Goal: Book appointment/travel/reservation

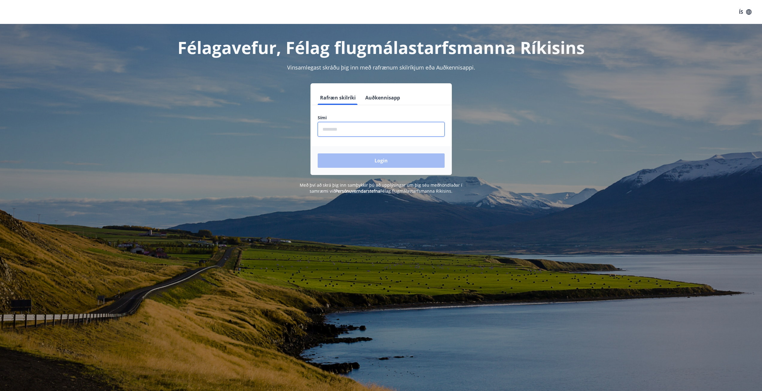
click at [386, 125] on input "phone" at bounding box center [381, 129] width 127 height 15
type input "********"
click at [382, 154] on button "Login" at bounding box center [381, 160] width 127 height 14
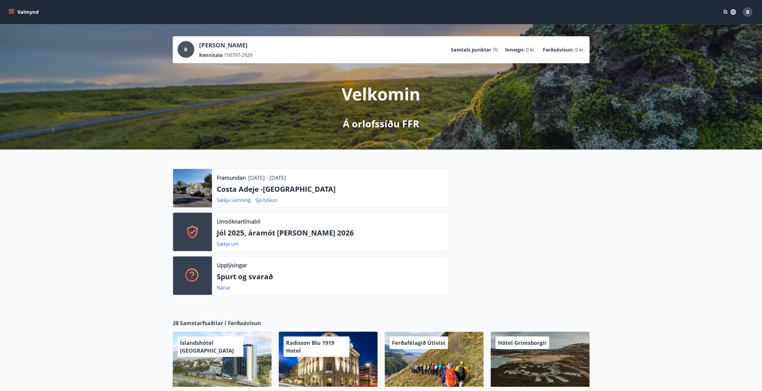
click at [14, 13] on button "Valmynd" at bounding box center [24, 12] width 34 height 11
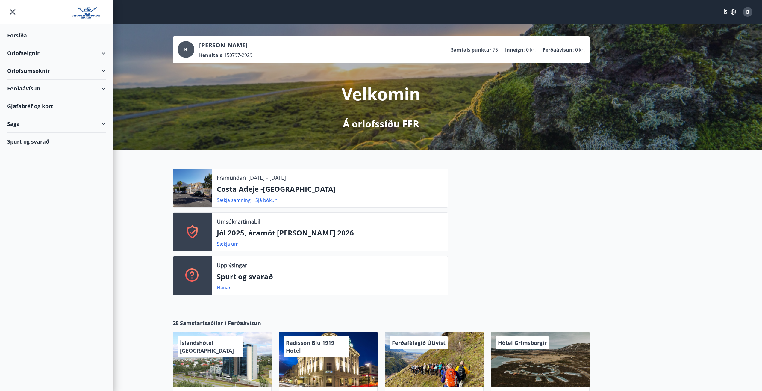
click at [64, 55] on div "Orlofseignir" at bounding box center [56, 53] width 98 height 18
click at [34, 68] on div "Framboð" at bounding box center [56, 68] width 89 height 13
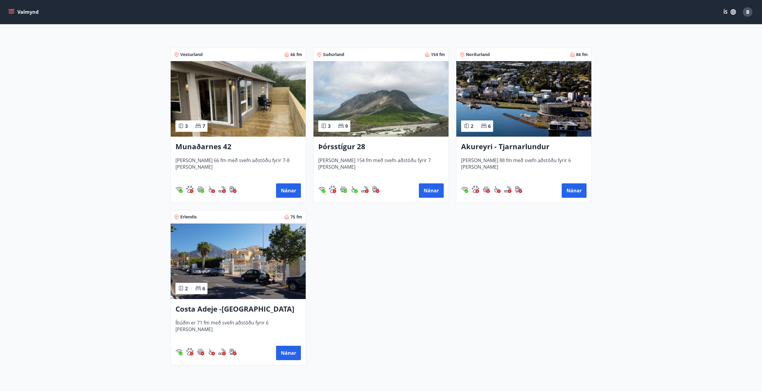
click at [242, 293] on img at bounding box center [238, 260] width 135 height 75
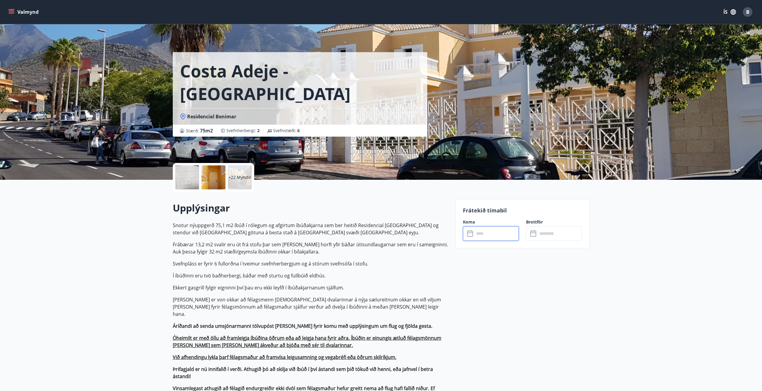
click at [495, 235] on input "text" at bounding box center [496, 233] width 45 height 15
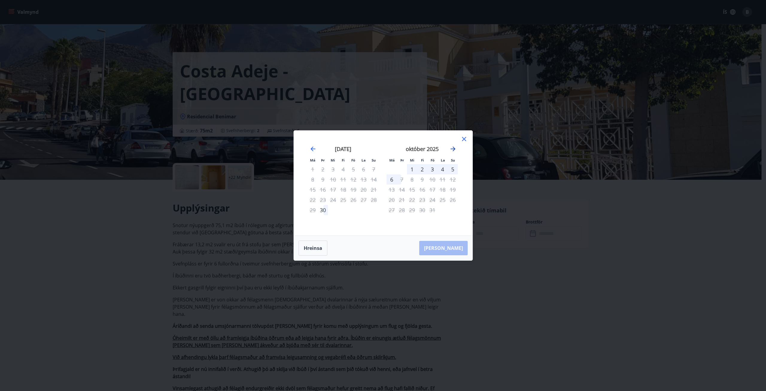
click at [455, 150] on icon "Move forward to switch to the next month." at bounding box center [453, 148] width 7 height 7
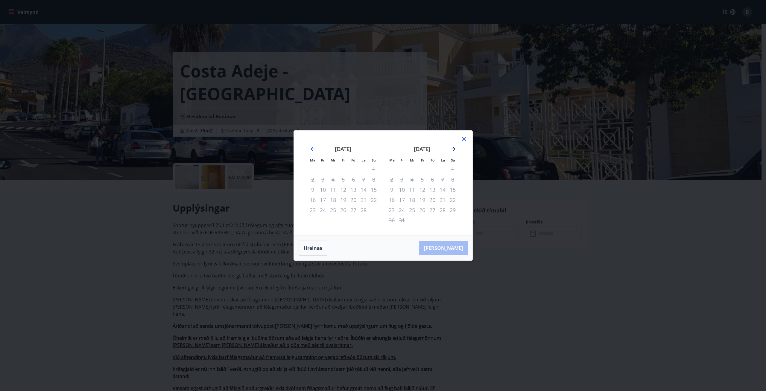
click at [455, 150] on icon "Move forward to switch to the next month." at bounding box center [453, 148] width 7 height 7
click at [315, 148] on icon "Move backward to switch to the previous month." at bounding box center [312, 148] width 7 height 7
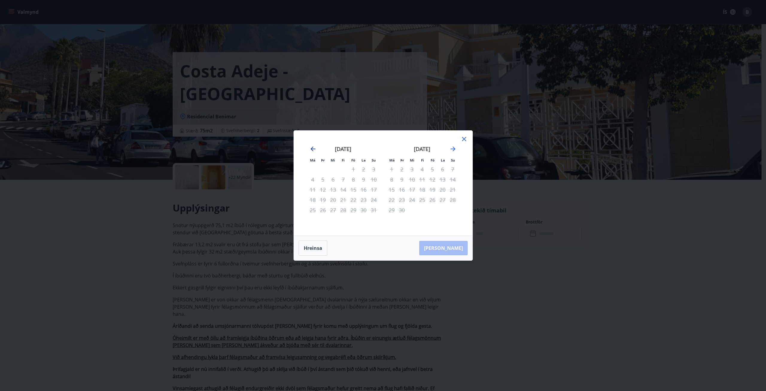
click at [315, 148] on icon "Move backward to switch to the previous month." at bounding box center [312, 148] width 7 height 7
click at [462, 140] on icon at bounding box center [464, 138] width 7 height 7
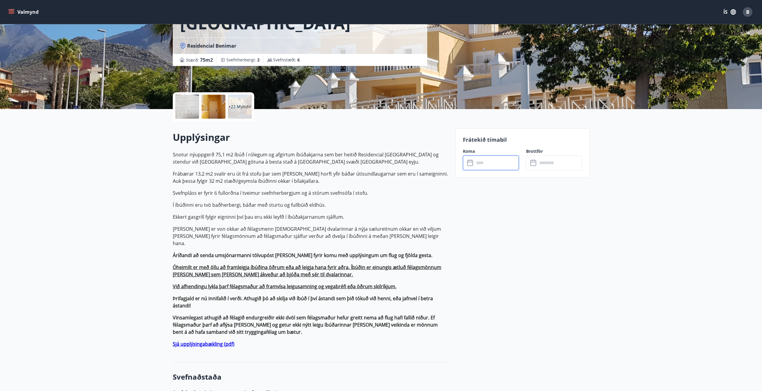
scroll to position [60, 0]
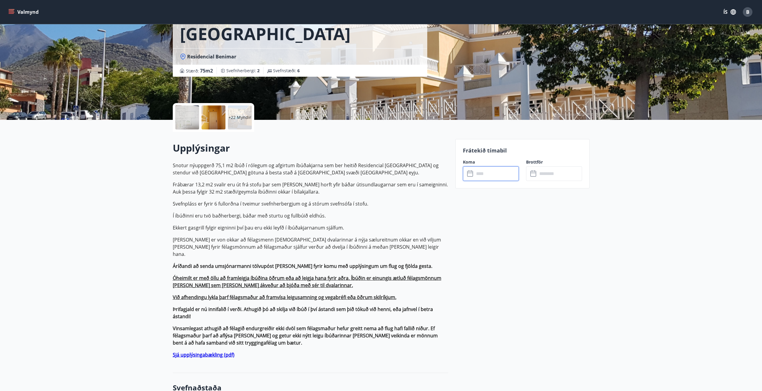
click at [11, 14] on icon "menu" at bounding box center [11, 12] width 6 height 6
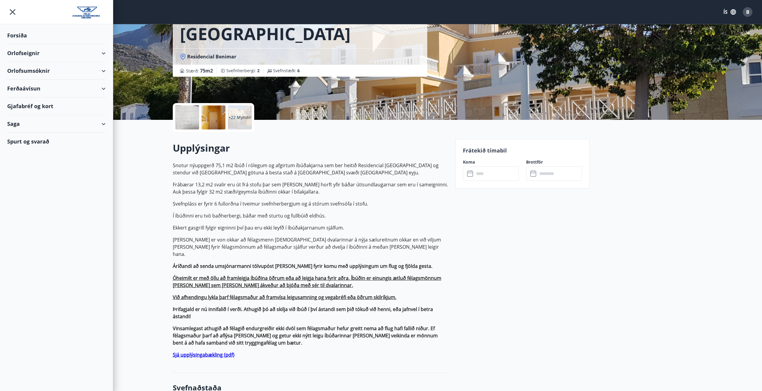
click at [26, 36] on div "Forsíða" at bounding box center [56, 36] width 98 height 18
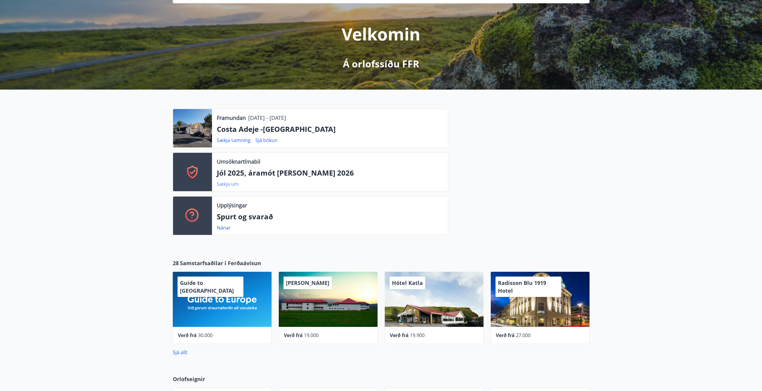
click at [226, 185] on link "Sækja um" at bounding box center [228, 183] width 22 height 7
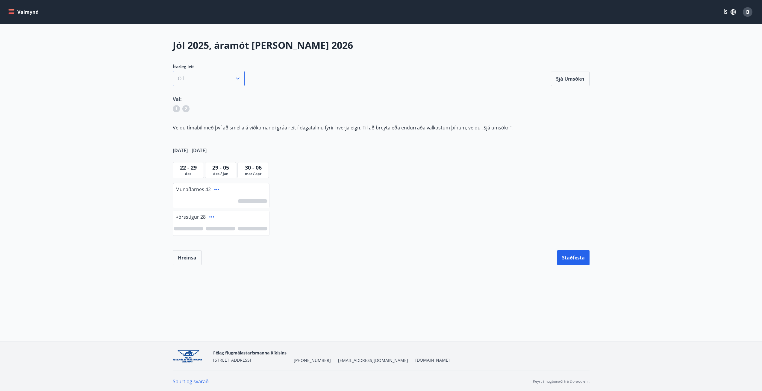
click at [210, 85] on button "Öll" at bounding box center [209, 78] width 72 height 15
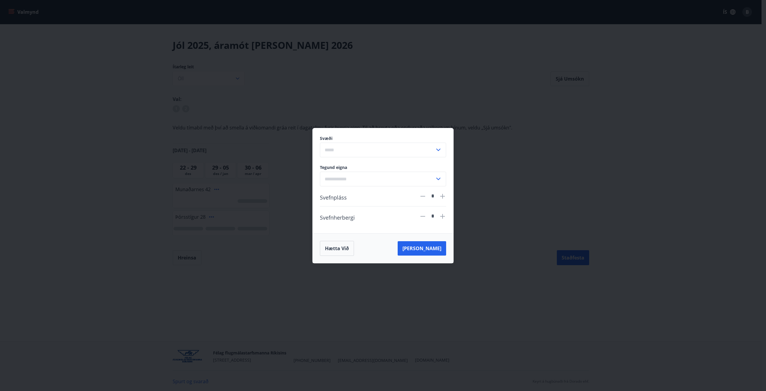
click at [386, 176] on input "text" at bounding box center [377, 178] width 115 height 15
click at [381, 158] on div "Tegund eigna Sumarbústaður Hús Íbúð Hótelherbergi Tjaldvagn Tjaldsvæði ​" at bounding box center [379, 171] width 133 height 29
click at [382, 147] on input "text" at bounding box center [377, 149] width 115 height 15
click at [372, 168] on li "Höfuðborgarsvæðið" at bounding box center [383, 173] width 126 height 11
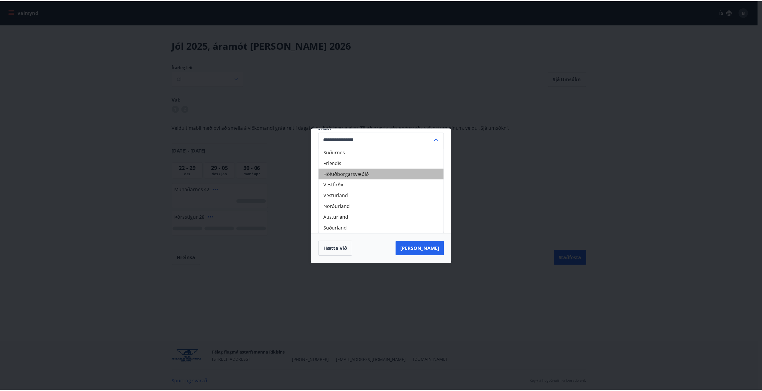
scroll to position [0, 0]
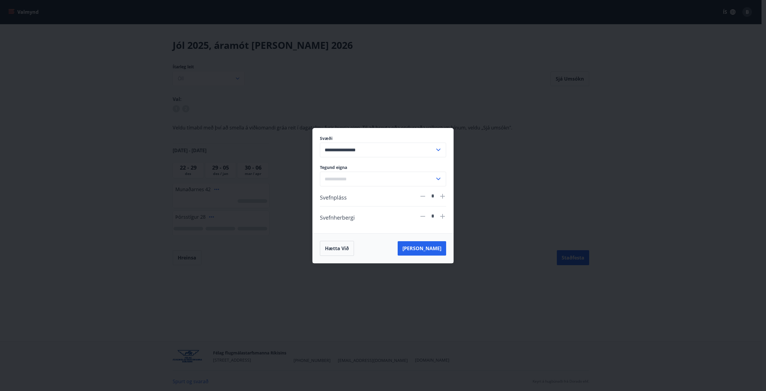
click at [368, 151] on input "**********" at bounding box center [377, 149] width 115 height 15
click at [362, 168] on li "Erlendis" at bounding box center [383, 173] width 126 height 11
type input "********"
click at [436, 245] on button "[PERSON_NAME]" at bounding box center [422, 248] width 48 height 14
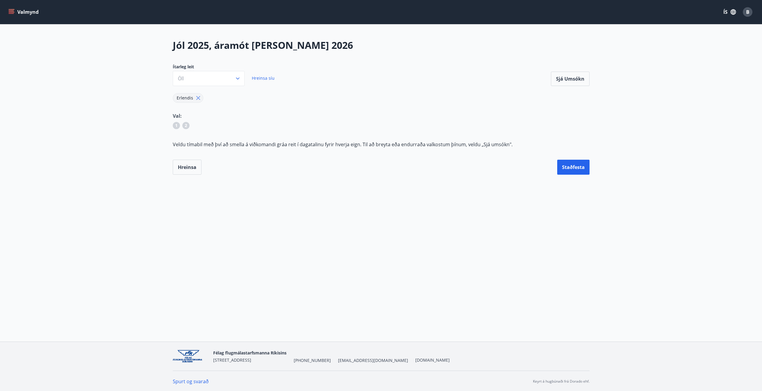
click at [269, 81] on div "Ítarleg leit [PERSON_NAME] síu" at bounding box center [226, 75] width 107 height 22
click at [268, 80] on span "Hreinsa síu" at bounding box center [263, 78] width 23 height 6
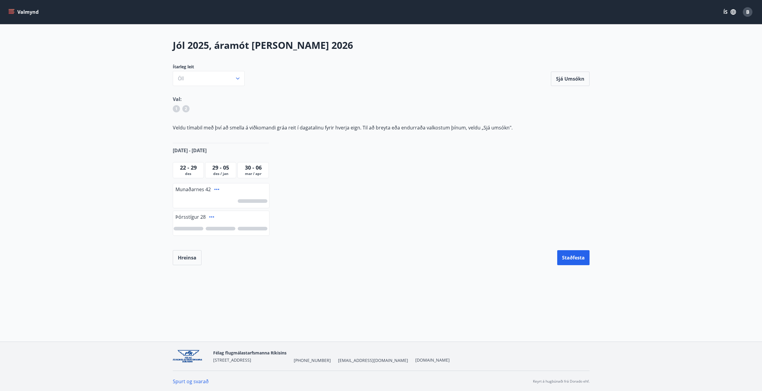
click at [183, 171] on span "des" at bounding box center [188, 173] width 28 height 5
click at [189, 168] on span "22 - 29" at bounding box center [188, 167] width 17 height 7
click at [190, 167] on span "22 - 29" at bounding box center [188, 167] width 17 height 7
click at [385, 175] on div "Jól 2025, áramót [PERSON_NAME] 2026 Ítarleg leit [PERSON_NAME] Sjá umsókn Sjá u…" at bounding box center [381, 152] width 431 height 226
click at [230, 83] on button "Öll" at bounding box center [209, 78] width 72 height 15
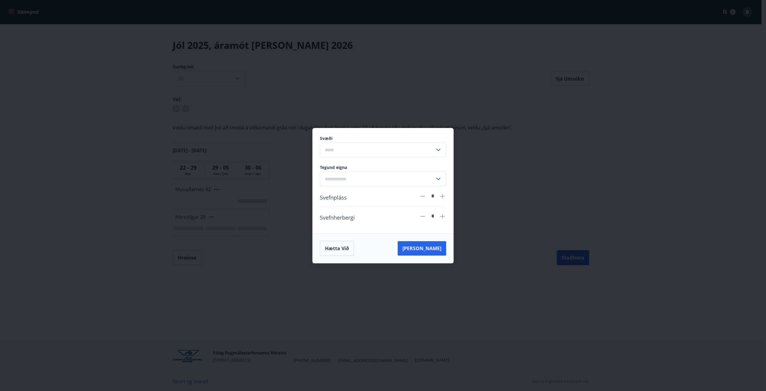
click at [456, 151] on div "Svæði ​ Tegund eigna ​ Svefnpláss * Svefnherbergi * Hætta við [PERSON_NAME]" at bounding box center [383, 195] width 766 height 391
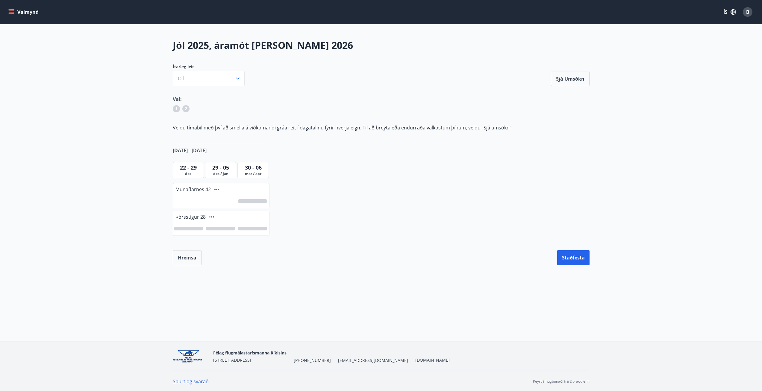
click at [224, 198] on div at bounding box center [221, 201] width 96 height 14
click at [216, 189] on icon at bounding box center [216, 189] width 5 height 1
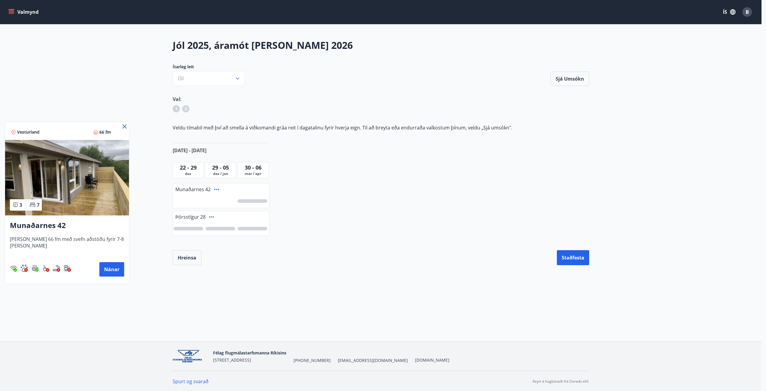
click at [122, 126] on icon at bounding box center [124, 126] width 4 height 4
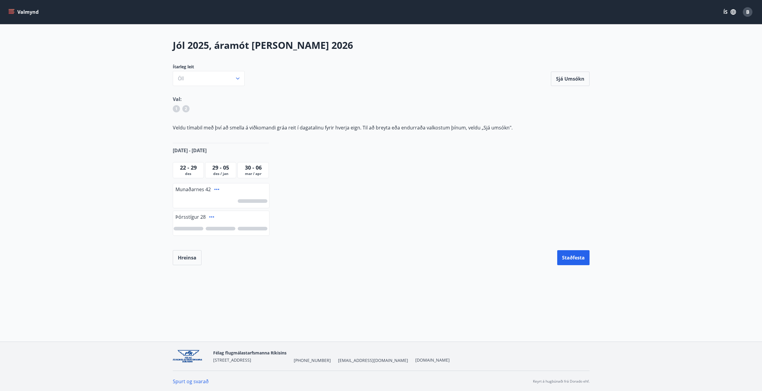
click at [192, 228] on div at bounding box center [189, 229] width 30 height 4
click at [192, 228] on div "1" at bounding box center [188, 228] width 7 height 7
click at [246, 229] on div at bounding box center [253, 229] width 30 height 4
click at [246, 229] on div "1" at bounding box center [253, 229] width 30 height 4
click at [224, 229] on div at bounding box center [221, 229] width 30 height 4
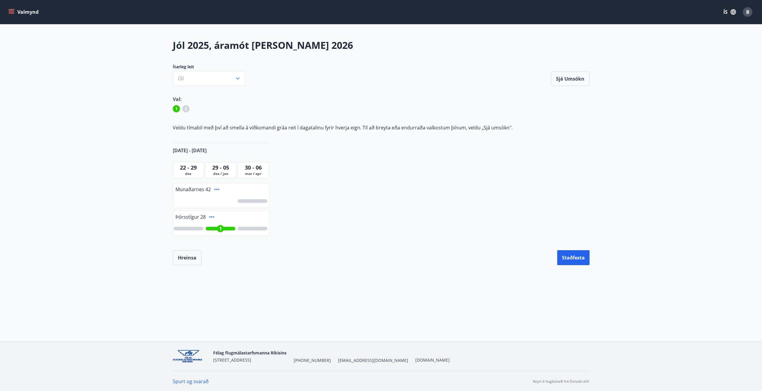
click at [224, 229] on div "1" at bounding box center [220, 228] width 7 height 7
click at [200, 229] on div at bounding box center [189, 229] width 30 height 4
click at [200, 229] on div "1" at bounding box center [189, 229] width 30 height 4
click at [200, 229] on div at bounding box center [189, 229] width 30 height 4
click at [215, 229] on div at bounding box center [221, 229] width 30 height 4
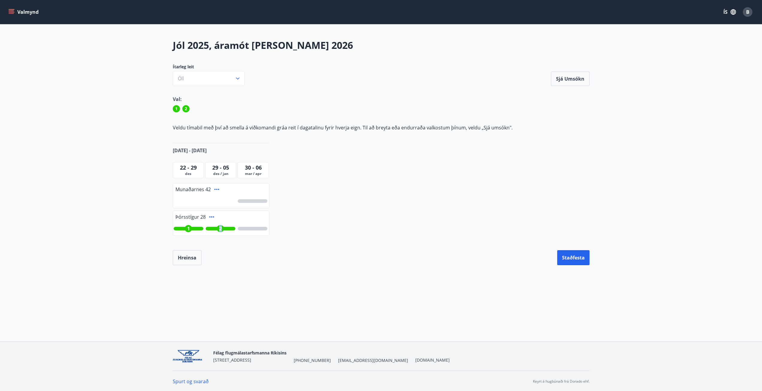
click at [215, 229] on div "2" at bounding box center [221, 229] width 30 height 4
click at [198, 228] on div "1" at bounding box center [189, 229] width 30 height 4
click at [308, 262] on div "Hreinsa Staðfesta" at bounding box center [381, 257] width 417 height 15
click at [285, 233] on div "Jól 2025, áramót [PERSON_NAME] 2026 Ítarleg leit [PERSON_NAME] Sjá umsókn Sjá u…" at bounding box center [381, 152] width 431 height 226
click at [210, 217] on icon at bounding box center [211, 216] width 5 height 1
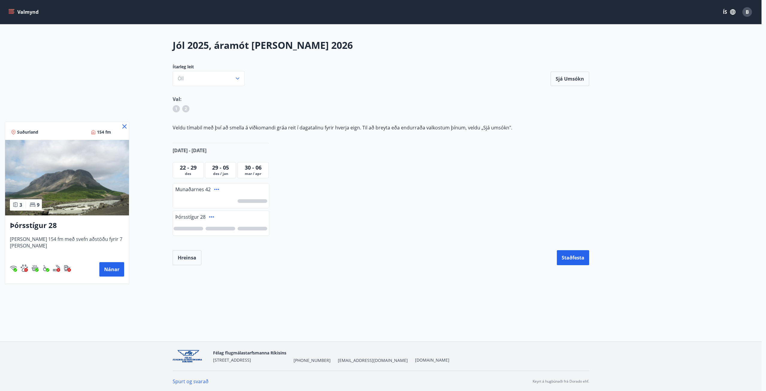
click at [121, 127] on icon at bounding box center [124, 126] width 7 height 7
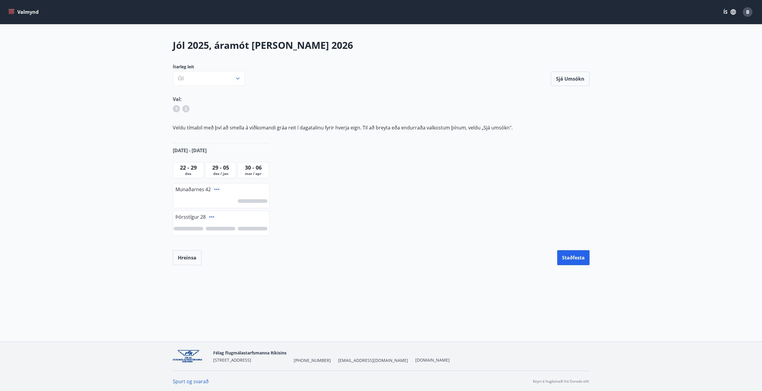
click at [13, 14] on button "Valmynd" at bounding box center [24, 12] width 34 height 11
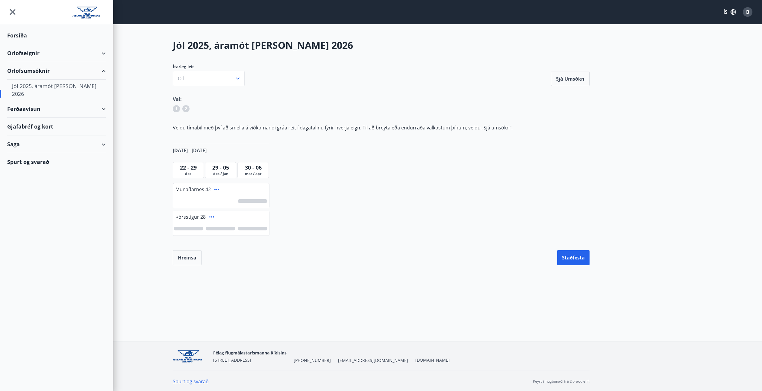
click at [27, 29] on div "Forsíða" at bounding box center [56, 36] width 98 height 18
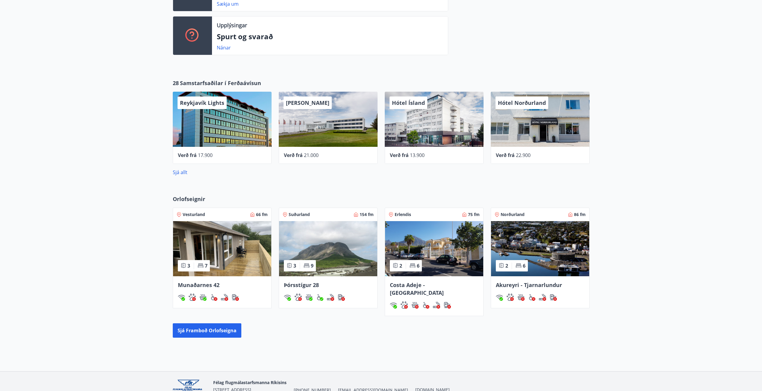
scroll to position [262, 0]
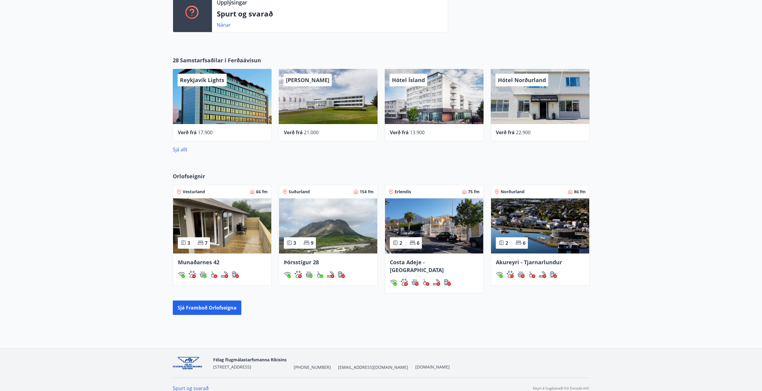
click at [345, 171] on div "Orlofseignir Vesturland 66 fm 3 7 Munaðarnes 42 Suðurland 154 fm 3 9 Þórsstígur…" at bounding box center [381, 244] width 762 height 162
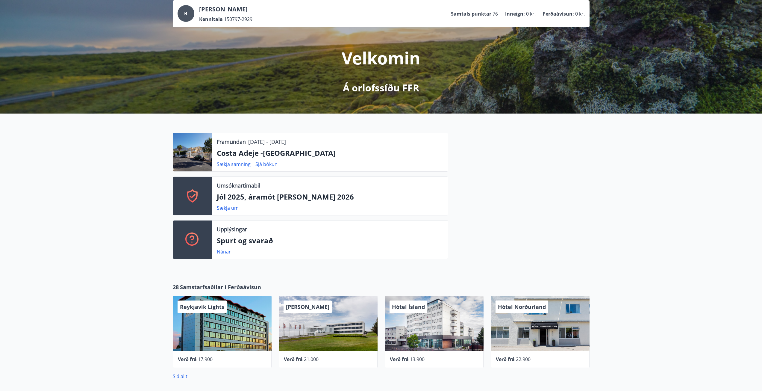
scroll to position [0, 0]
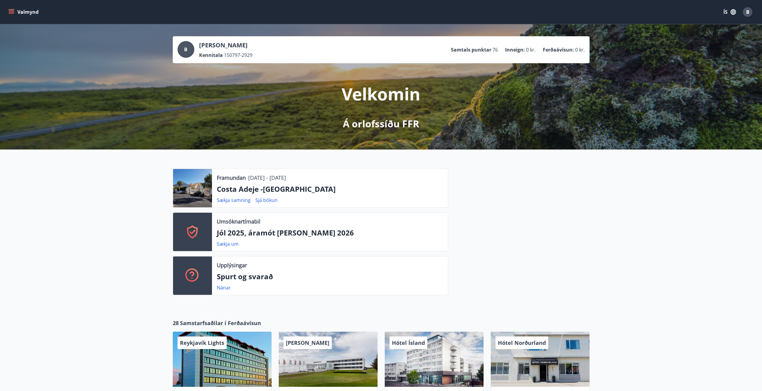
click at [25, 12] on button "Valmynd" at bounding box center [24, 12] width 34 height 11
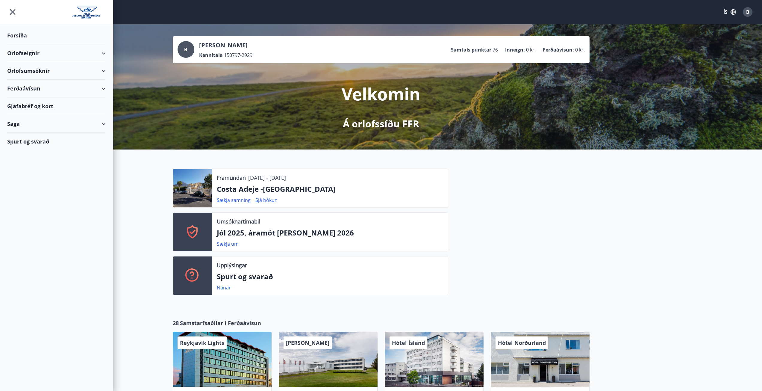
click at [34, 52] on div "Orlofseignir" at bounding box center [56, 53] width 98 height 18
click at [32, 66] on div "Framboð" at bounding box center [56, 68] width 89 height 13
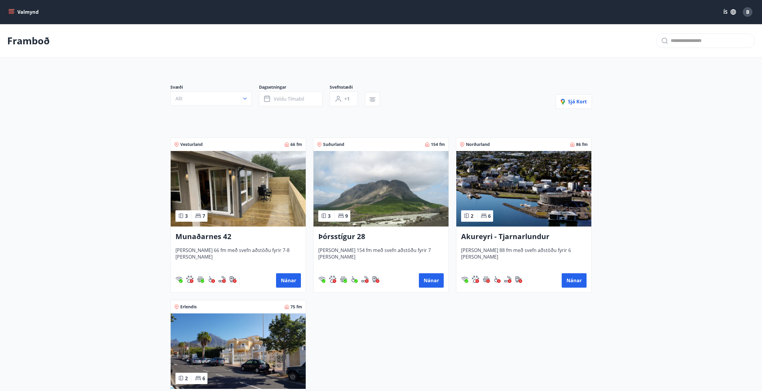
click at [185, 115] on div "Svæði Allt Dagsetningar Veldu tímabil Svefnstæði +1 Sjá kort Vesturland 66 fm 3…" at bounding box center [381, 265] width 431 height 390
click at [122, 247] on main "Framboð Svæði Allt Dagsetningar Veldu tímabil Svefnstæði +1 Sjá kort Vesturland…" at bounding box center [381, 241] width 762 height 435
click at [274, 278] on div "Nánar" at bounding box center [237, 280] width 125 height 14
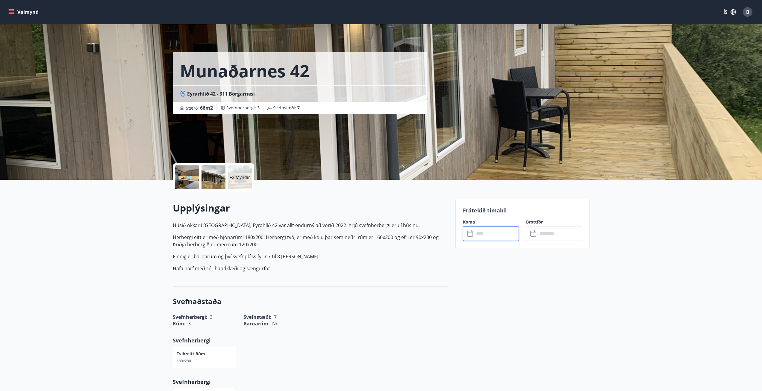
click at [483, 235] on input "text" at bounding box center [496, 233] width 45 height 15
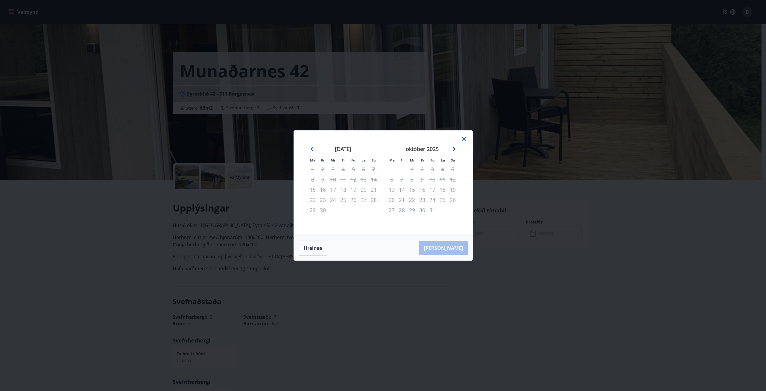
click at [453, 149] on icon "Move forward to switch to the next month." at bounding box center [453, 148] width 5 height 5
click at [452, 150] on icon "Move forward to switch to the next month." at bounding box center [453, 148] width 7 height 7
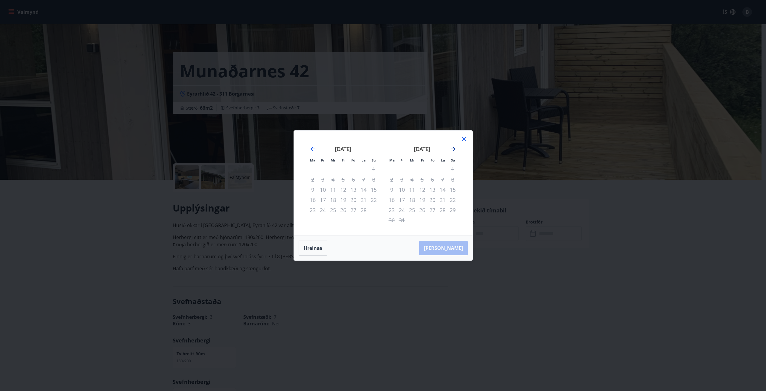
click at [452, 150] on icon "Move forward to switch to the next month." at bounding box center [453, 148] width 7 height 7
click at [312, 148] on icon "Move backward to switch to the previous month." at bounding box center [313, 148] width 5 height 5
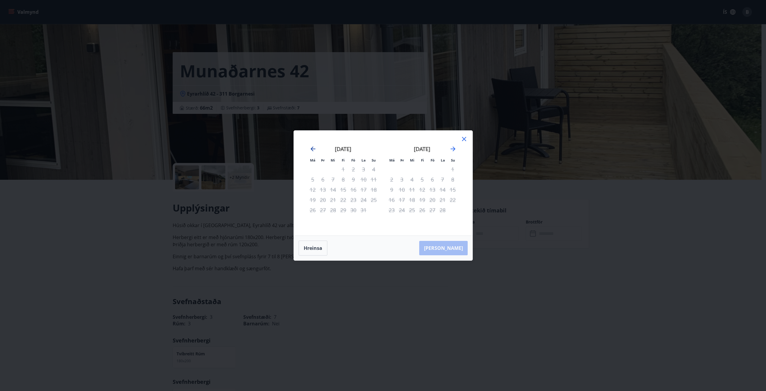
click at [312, 148] on icon "Move backward to switch to the previous month." at bounding box center [313, 148] width 5 height 5
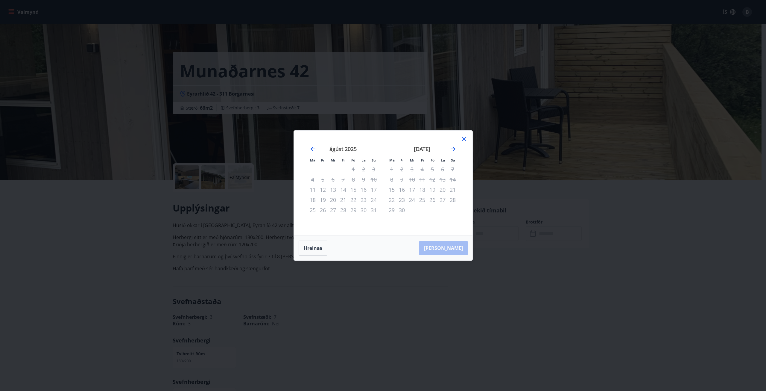
click at [461, 142] on icon at bounding box center [464, 138] width 7 height 7
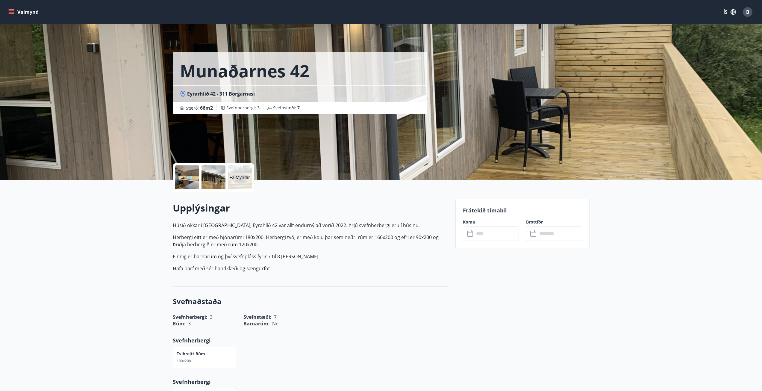
click at [9, 7] on button "Valmynd" at bounding box center [24, 12] width 34 height 11
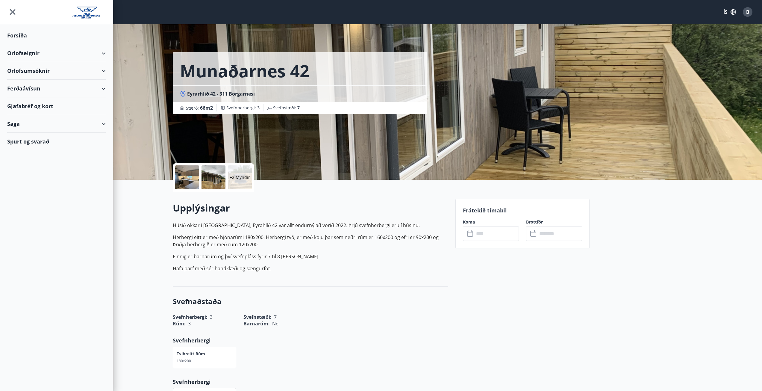
click at [36, 52] on div "Orlofseignir" at bounding box center [56, 53] width 98 height 18
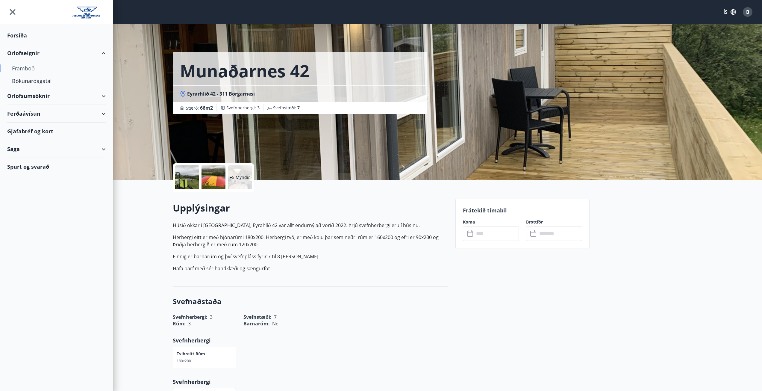
click at [29, 63] on div "Framboð" at bounding box center [56, 68] width 89 height 13
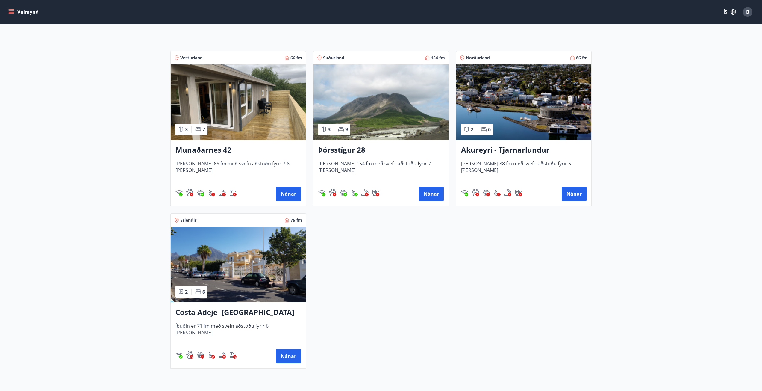
scroll to position [90, 0]
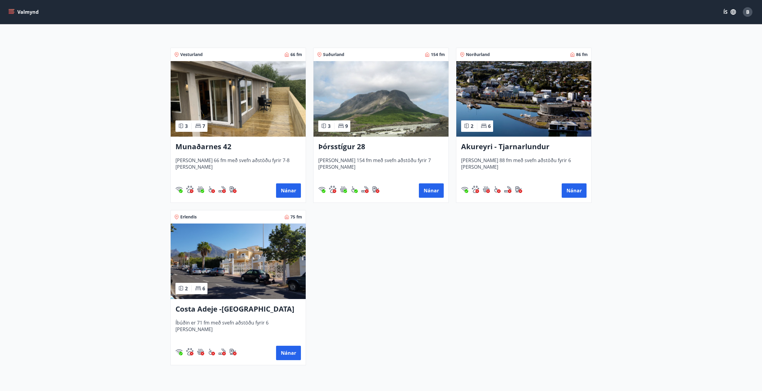
click at [379, 131] on img at bounding box center [380, 98] width 135 height 75
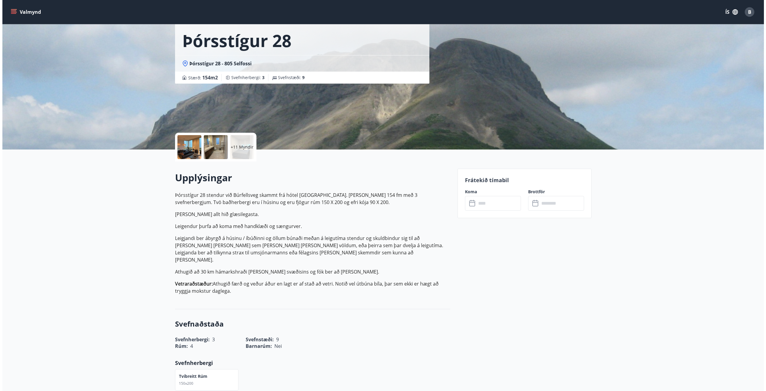
scroll to position [30, 0]
click at [234, 153] on div "+11 Myndir" at bounding box center [240, 147] width 24 height 24
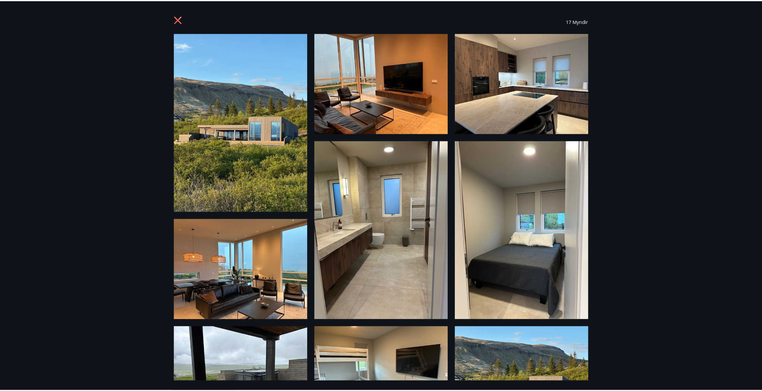
scroll to position [0, 0]
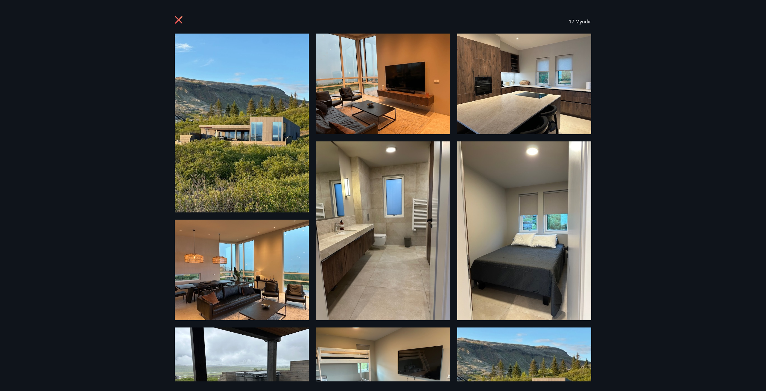
click at [176, 24] on icon at bounding box center [180, 21] width 10 height 10
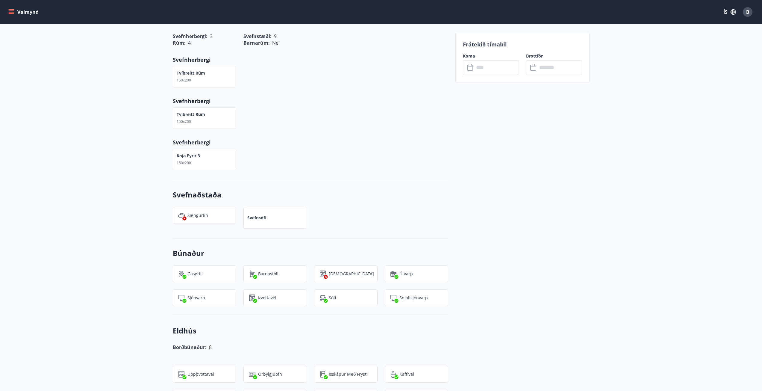
scroll to position [299, 0]
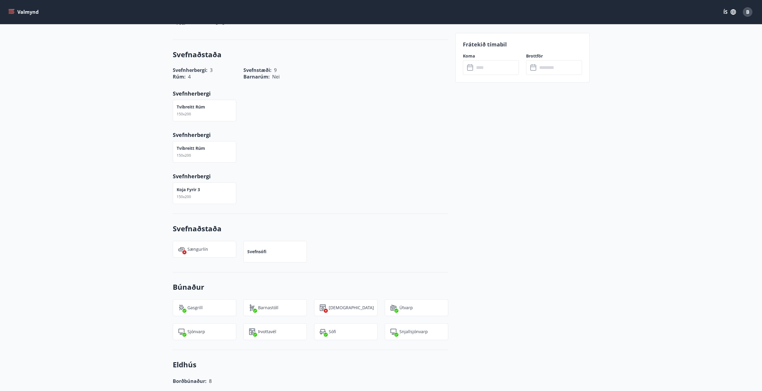
click at [489, 70] on input "text" at bounding box center [496, 67] width 45 height 15
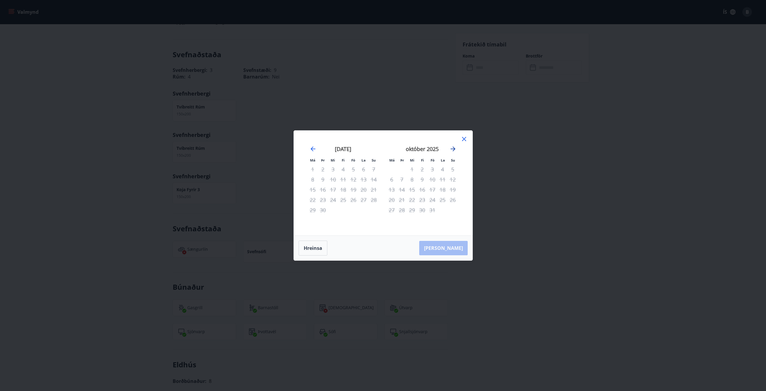
click at [453, 147] on icon "Move forward to switch to the next month." at bounding box center [453, 148] width 5 height 5
click at [452, 150] on icon "Move forward to switch to the next month." at bounding box center [453, 148] width 7 height 7
click at [452, 148] on icon "Move forward to switch to the next month." at bounding box center [453, 148] width 7 height 7
click at [464, 141] on icon at bounding box center [464, 138] width 7 height 7
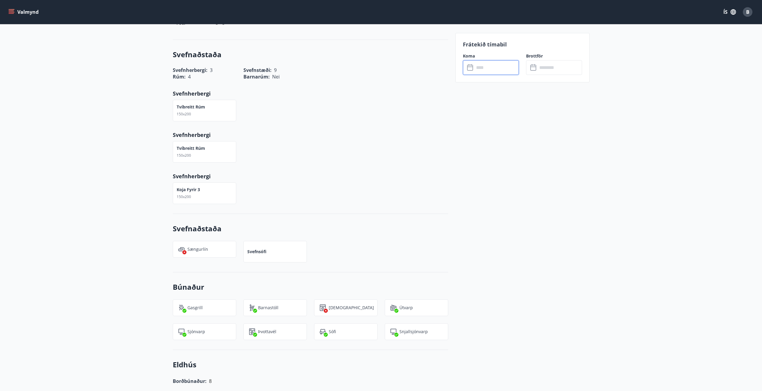
click at [15, 13] on button "Valmynd" at bounding box center [24, 12] width 34 height 11
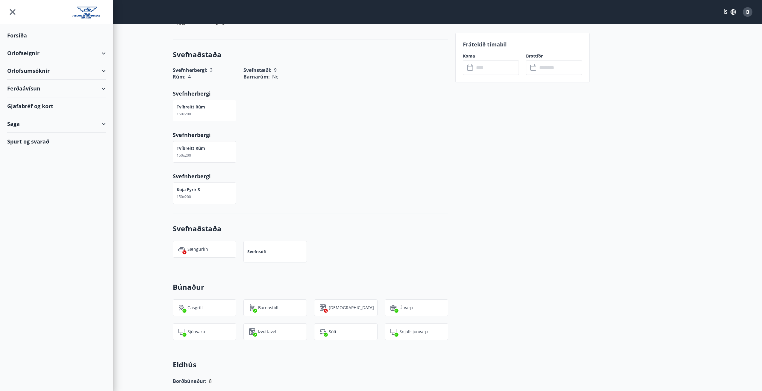
click at [36, 54] on div "Orlofseignir" at bounding box center [56, 53] width 98 height 18
click at [37, 66] on div "Framboð" at bounding box center [56, 68] width 89 height 13
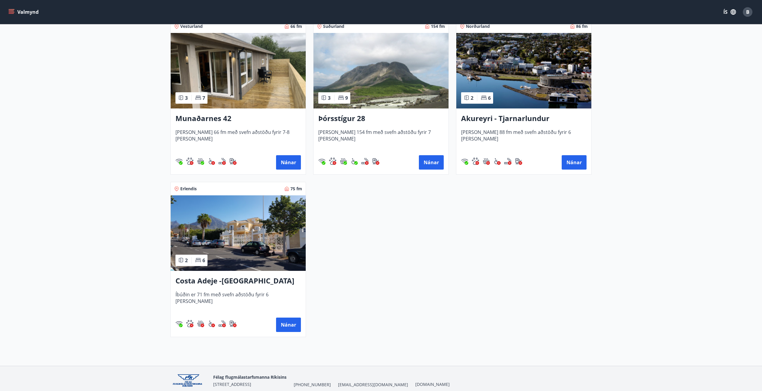
scroll to position [120, 0]
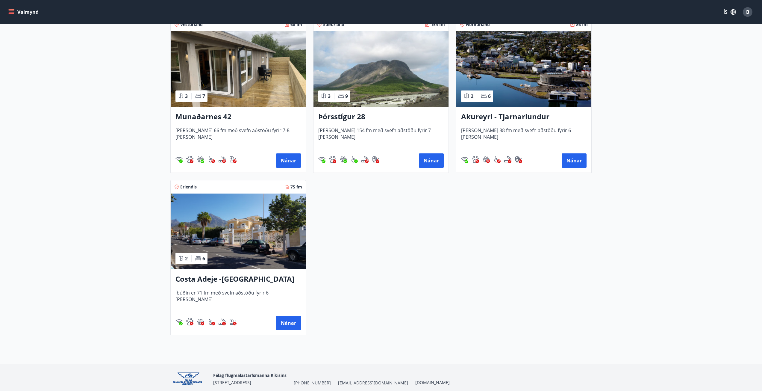
click at [239, 245] on img at bounding box center [238, 230] width 135 height 75
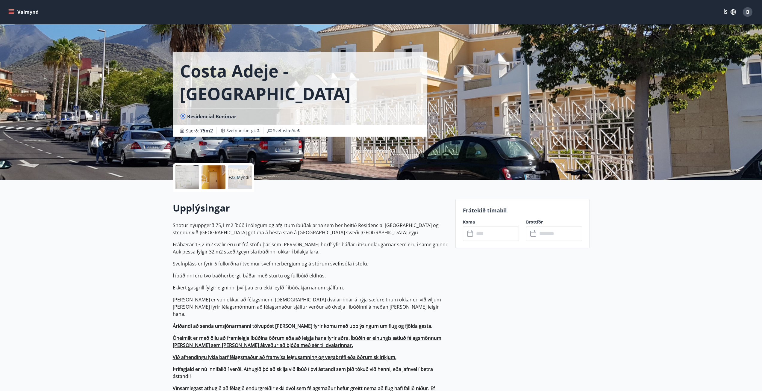
click at [510, 236] on input "text" at bounding box center [496, 233] width 45 height 15
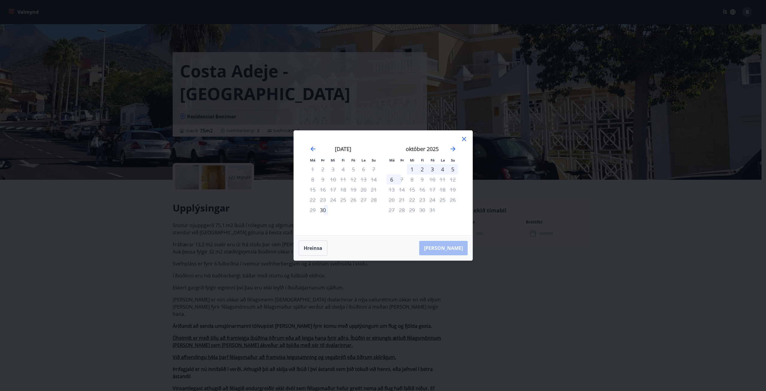
click at [325, 207] on div "30" at bounding box center [323, 210] width 10 height 10
click at [399, 179] on div "7" at bounding box center [402, 179] width 10 height 10
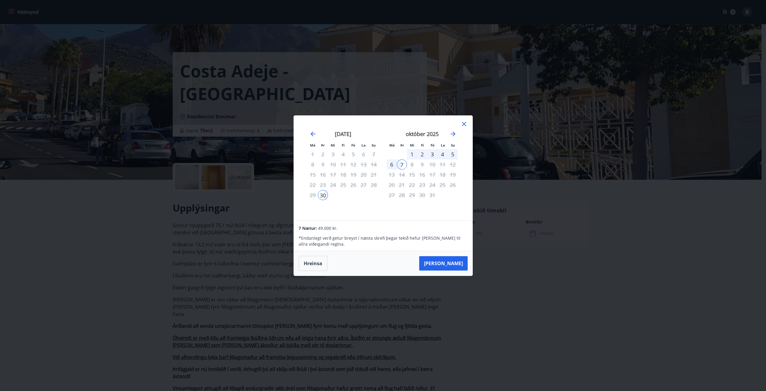
click at [464, 122] on icon at bounding box center [464, 123] width 7 height 7
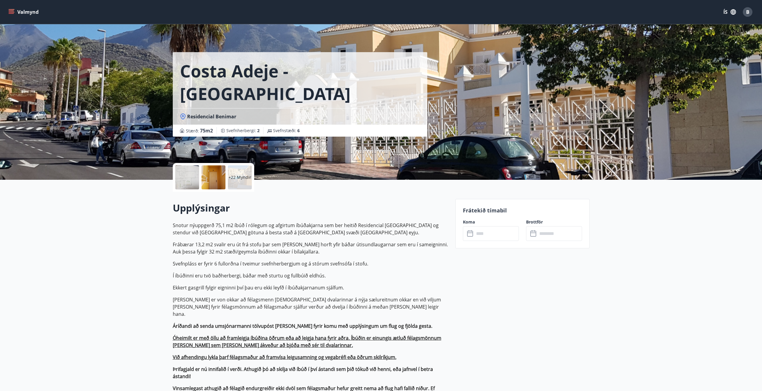
click at [502, 232] on input "text" at bounding box center [496, 233] width 45 height 15
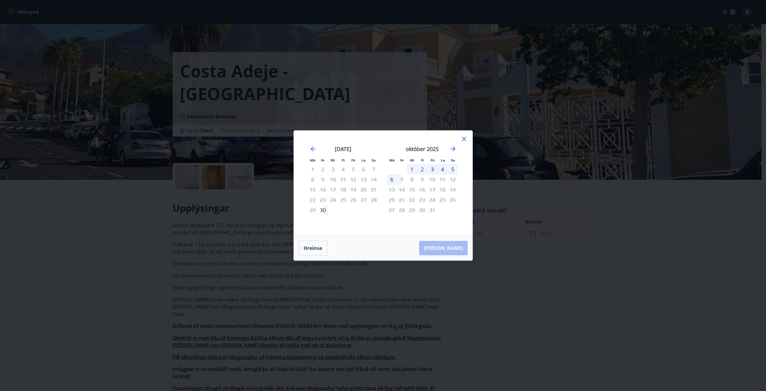
click at [467, 136] on div "Má Þr Mi Fi Fö La Su Má Þr Mi Fi Fö La Su [DATE] 1 2 3 4 5 6 7 8 9 10 11 12 13 …" at bounding box center [383, 182] width 179 height 105
click at [464, 140] on icon at bounding box center [464, 138] width 7 height 7
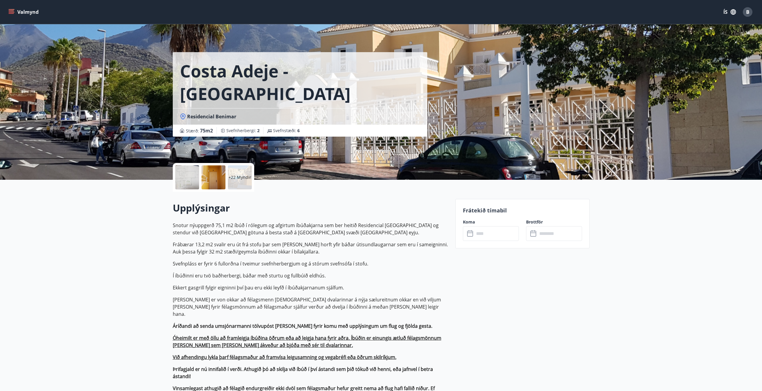
click at [368, 310] on p "[PERSON_NAME] er von okkar að félagsmenn [DEMOGRAPHIC_DATA] dvalarinnar á nýja …" at bounding box center [310, 307] width 275 height 22
click at [14, 11] on icon "menu" at bounding box center [11, 12] width 6 height 6
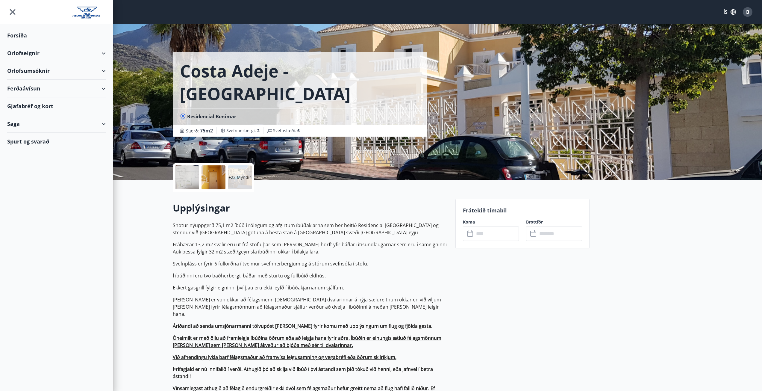
click at [46, 35] on div "Forsíða" at bounding box center [56, 36] width 98 height 18
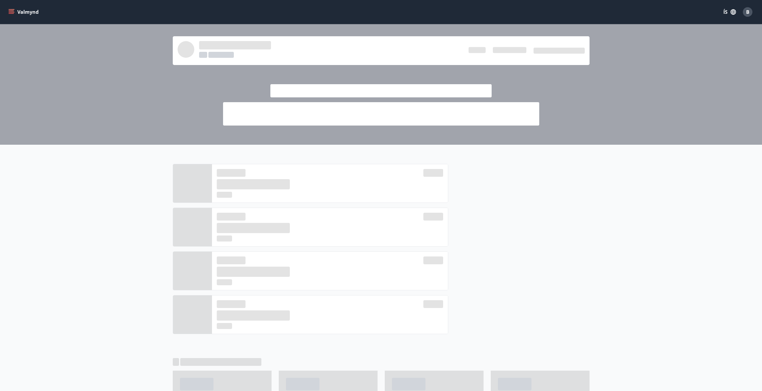
click at [24, 15] on button "Valmynd" at bounding box center [24, 12] width 34 height 11
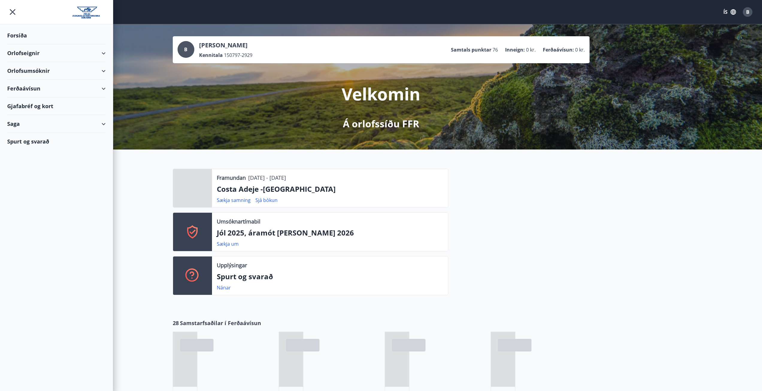
click at [28, 59] on div "Orlofseignir" at bounding box center [56, 53] width 98 height 18
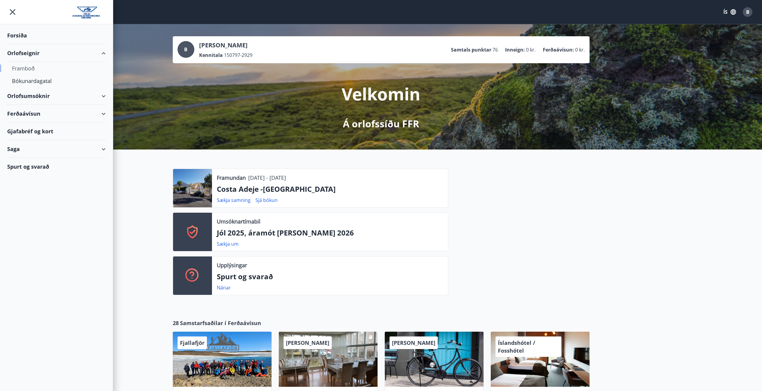
click at [34, 71] on div "Framboð" at bounding box center [56, 68] width 89 height 13
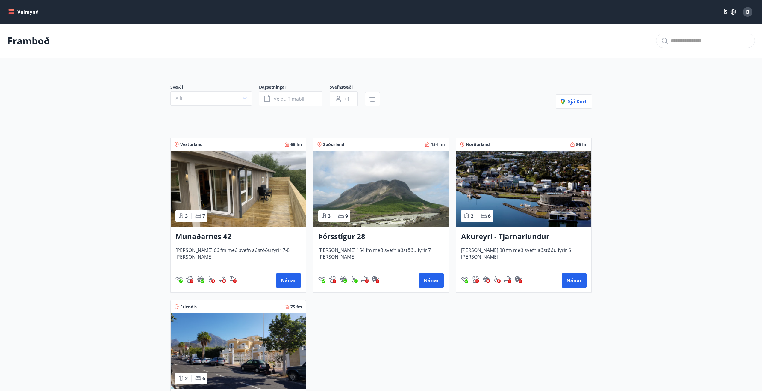
click at [278, 230] on div "Munaðarnes 42 [PERSON_NAME] 66 fm með svefn aðstöðu fyrir 7-8 [PERSON_NAME] Nán…" at bounding box center [238, 259] width 135 height 66
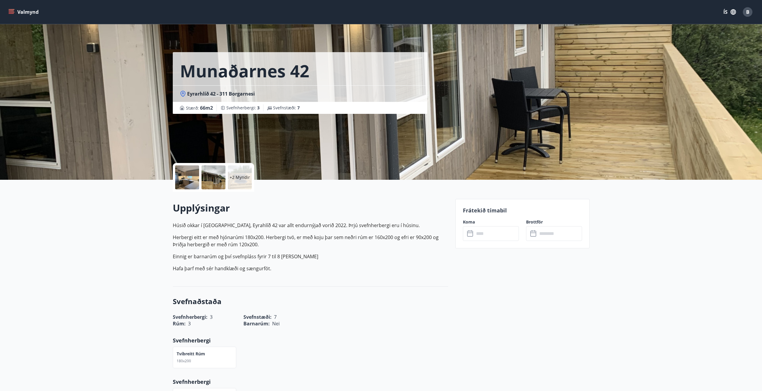
click at [472, 242] on div "Frátekið tímabil Koma ​ ​ Brottför ​ ​" at bounding box center [522, 223] width 134 height 49
click at [475, 236] on input "text" at bounding box center [496, 233] width 45 height 15
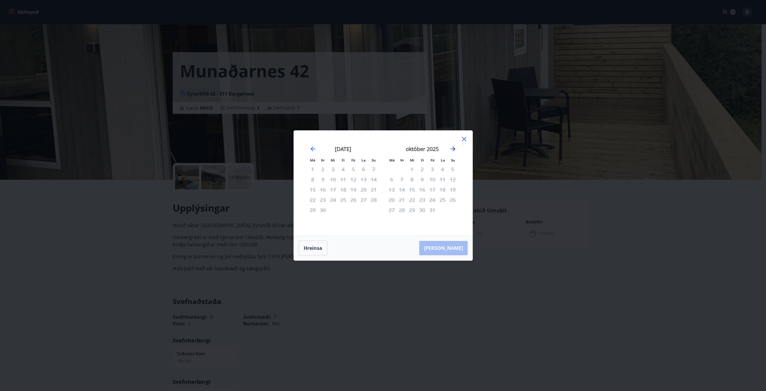
click at [455, 147] on icon "Move forward to switch to the next month." at bounding box center [453, 148] width 7 height 7
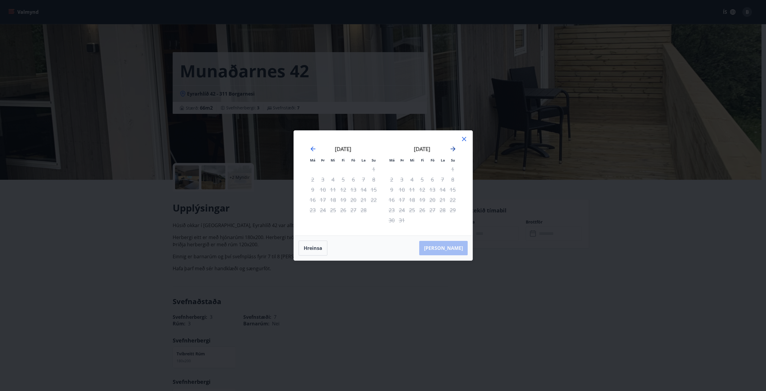
click at [455, 147] on icon "Move forward to switch to the next month." at bounding box center [453, 148] width 7 height 7
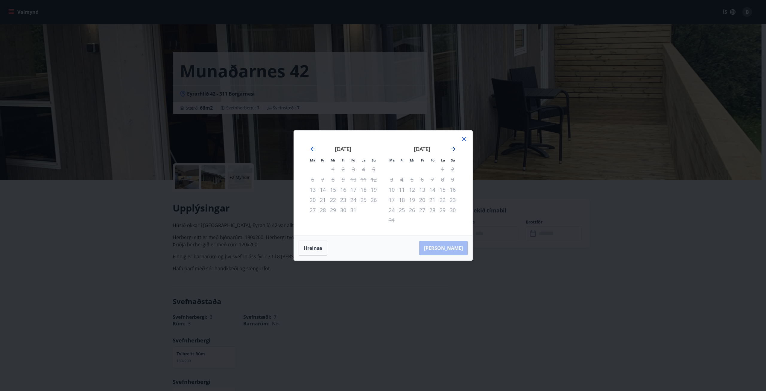
click at [455, 147] on icon "Move forward to switch to the next month." at bounding box center [453, 148] width 7 height 7
click at [464, 139] on icon at bounding box center [464, 139] width 4 height 4
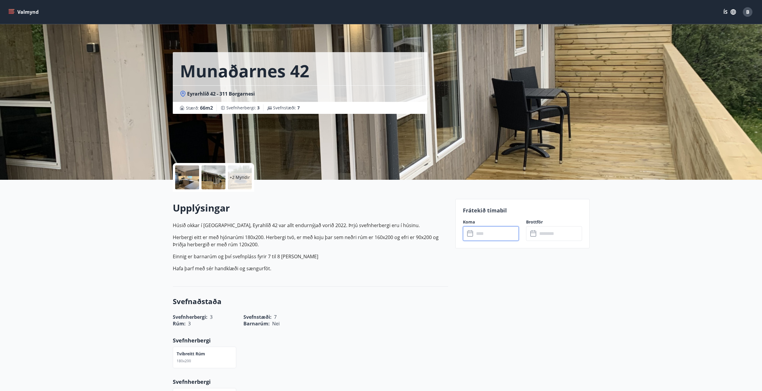
click at [30, 13] on button "Valmynd" at bounding box center [24, 12] width 34 height 11
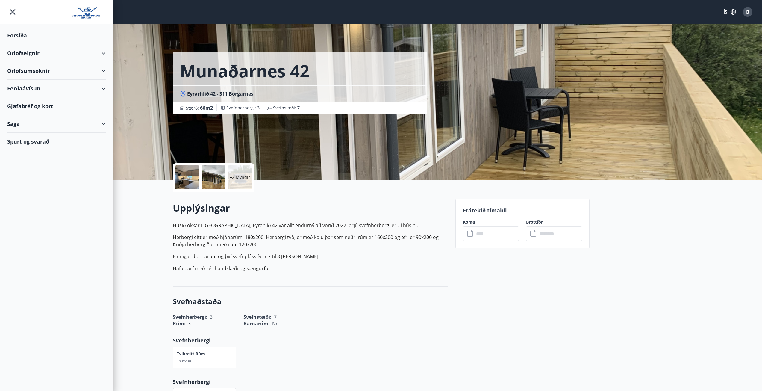
click at [22, 50] on div "Orlofseignir" at bounding box center [56, 53] width 98 height 18
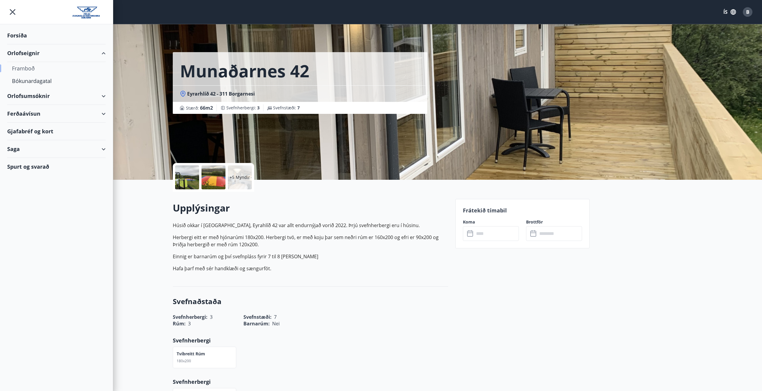
click at [29, 67] on div "Framboð" at bounding box center [56, 68] width 89 height 13
